Goal: Task Accomplishment & Management: Manage account settings

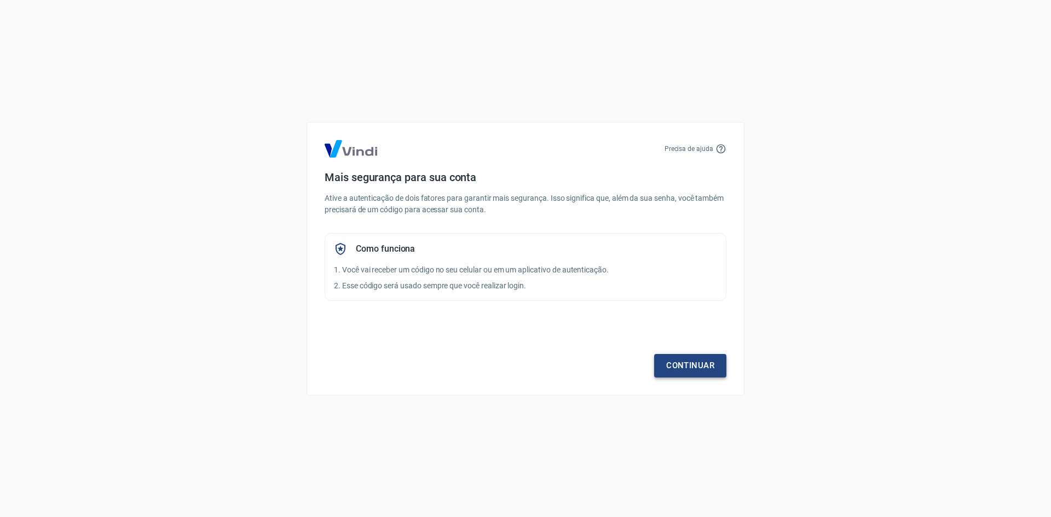
click at [693, 364] on link "Continuar" at bounding box center [690, 365] width 72 height 23
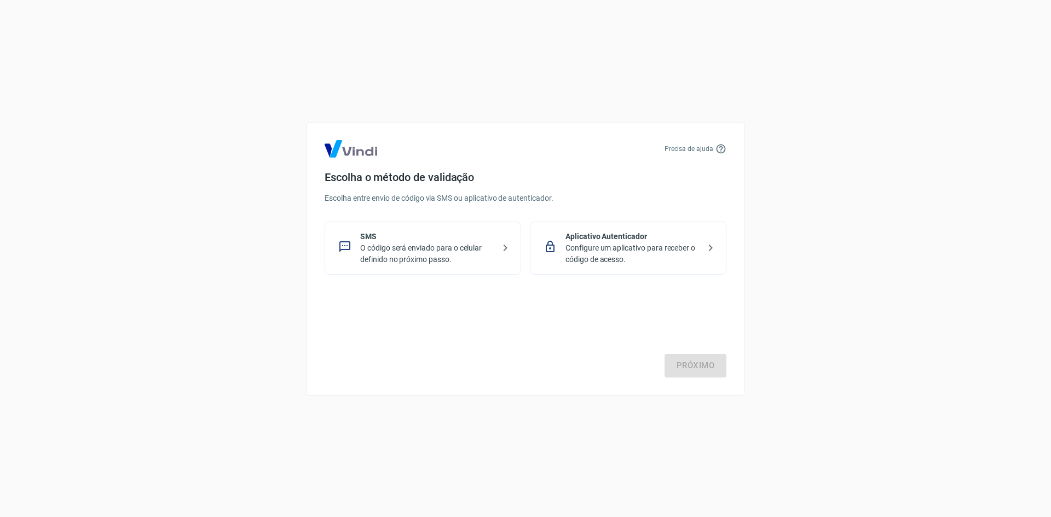
click at [421, 246] on p "O código será enviado para o celular definido no próximo passo." at bounding box center [427, 253] width 134 height 23
click at [694, 362] on link "Próximo" at bounding box center [696, 365] width 62 height 23
